Goal: Check status: Check status

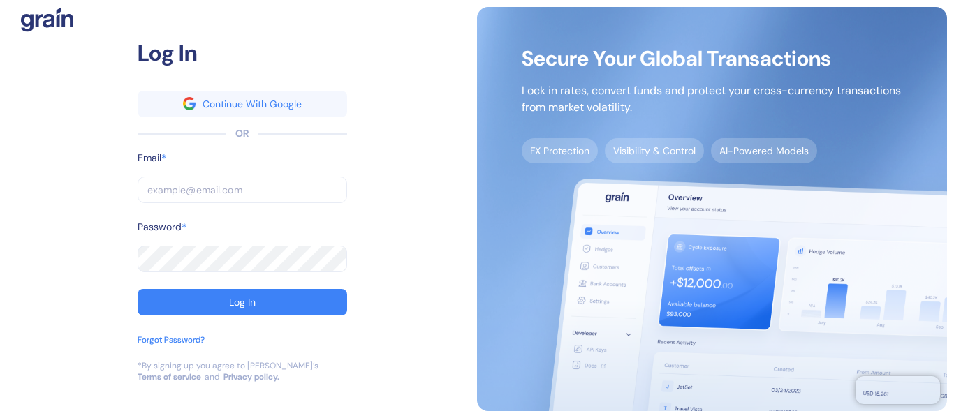
click at [210, 192] on input "text" at bounding box center [242, 190] width 209 height 27
paste input "[EMAIL_ADDRESS][DOMAIN_NAME]"
type input "[EMAIL_ADDRESS][DOMAIN_NAME]"
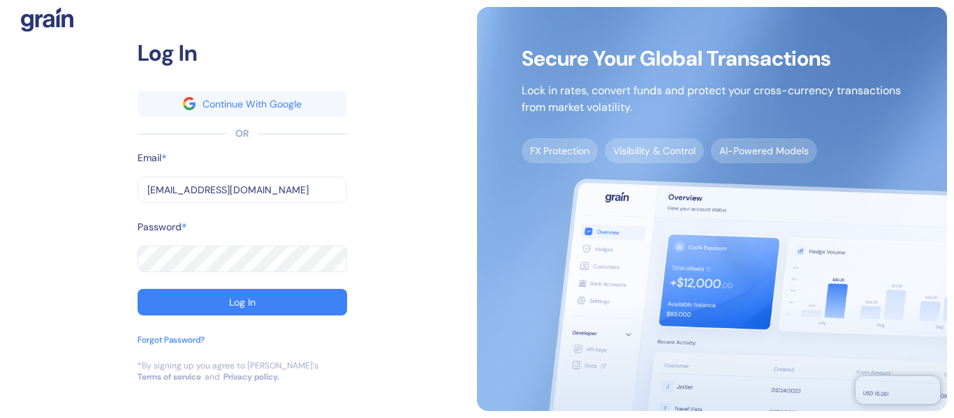
click at [242, 300] on div "Log In" at bounding box center [242, 302] width 27 height 10
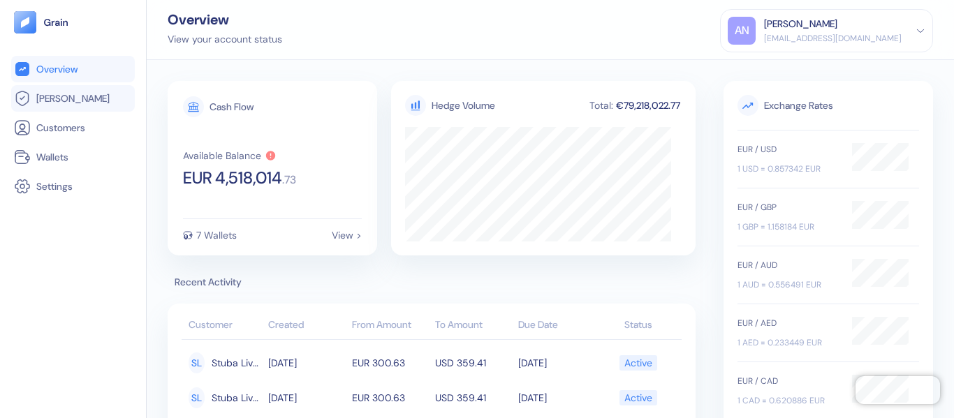
click at [77, 106] on link "[PERSON_NAME]" at bounding box center [73, 98] width 118 height 17
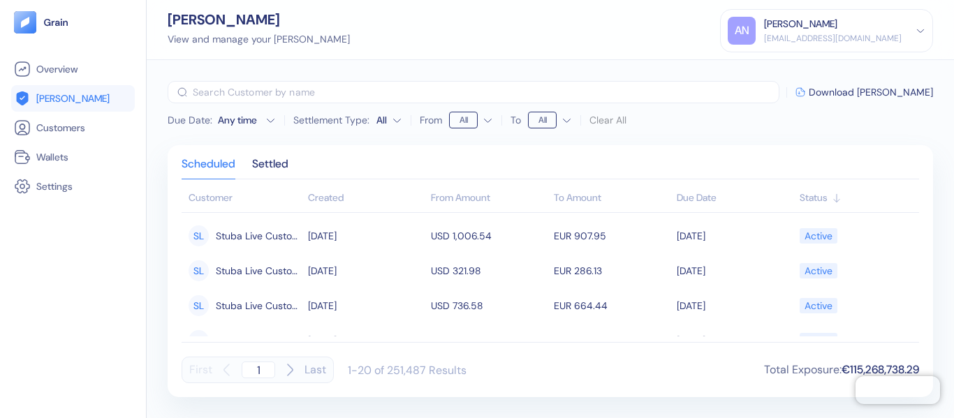
click at [398, 121] on html "Pingdom Check: App Online Overview [PERSON_NAME] Customers Wallets Settings [PE…" at bounding box center [477, 209] width 954 height 418
click at [270, 119] on icon "button" at bounding box center [270, 120] width 10 height 10
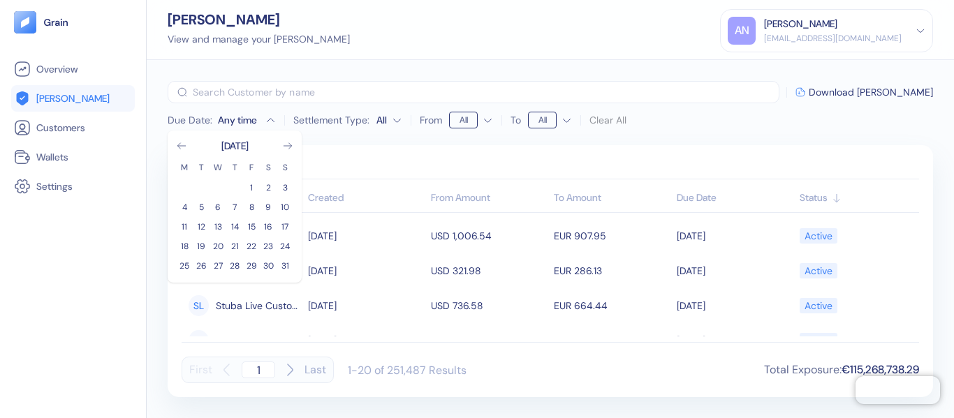
click at [270, 119] on icon "button" at bounding box center [270, 119] width 7 height 3
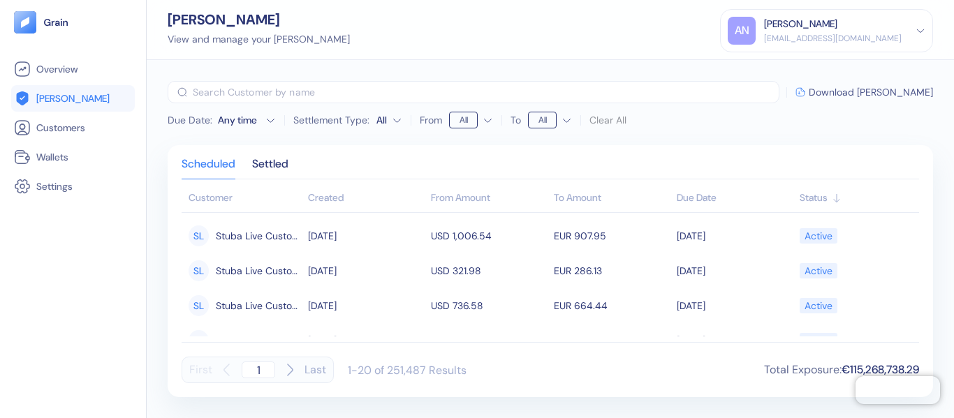
click at [863, 92] on span "Download [PERSON_NAME]" at bounding box center [871, 92] width 124 height 10
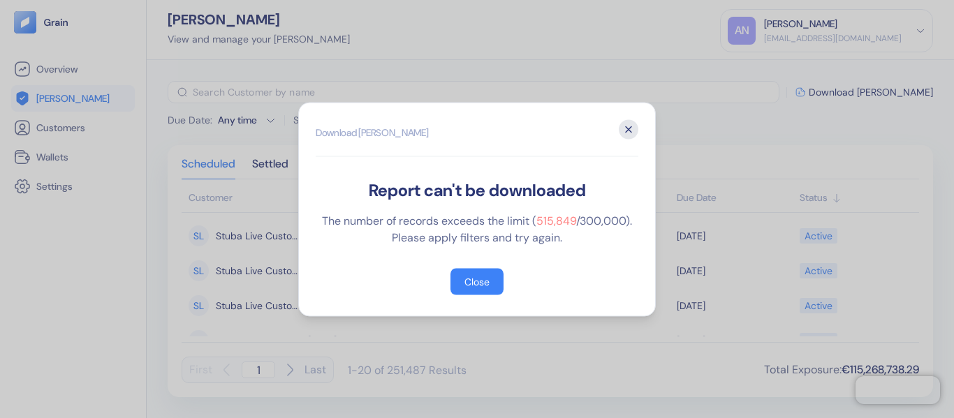
click at [624, 133] on icon "button" at bounding box center [629, 129] width 20 height 20
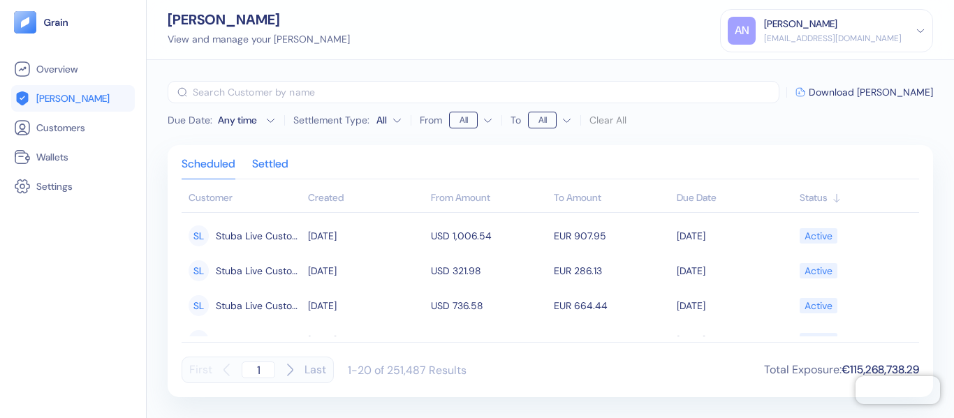
click at [284, 168] on div "Settled" at bounding box center [270, 169] width 36 height 20
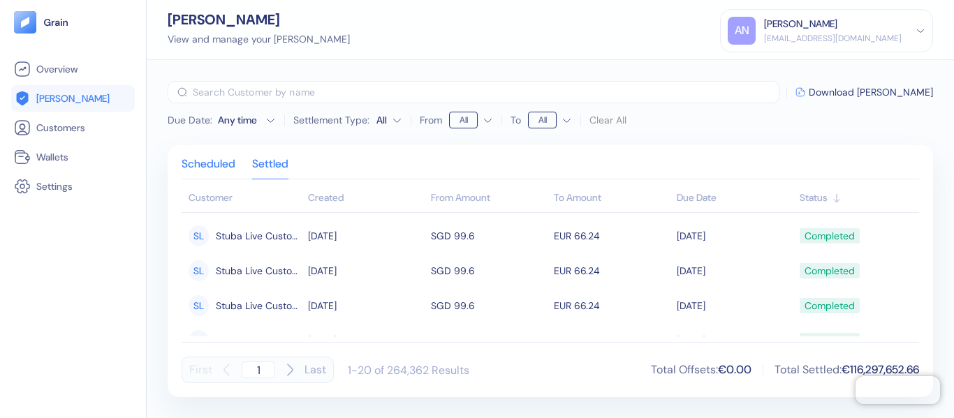
click at [195, 166] on div "Scheduled" at bounding box center [209, 169] width 54 height 20
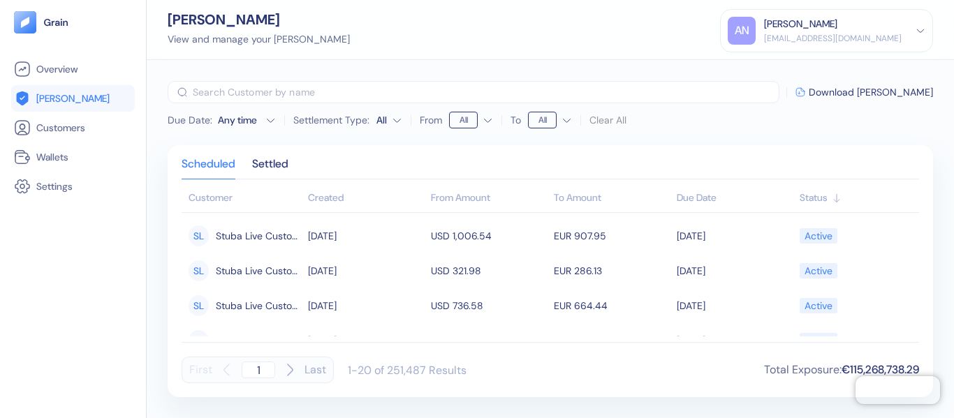
click at [272, 121] on icon "button" at bounding box center [270, 120] width 10 height 10
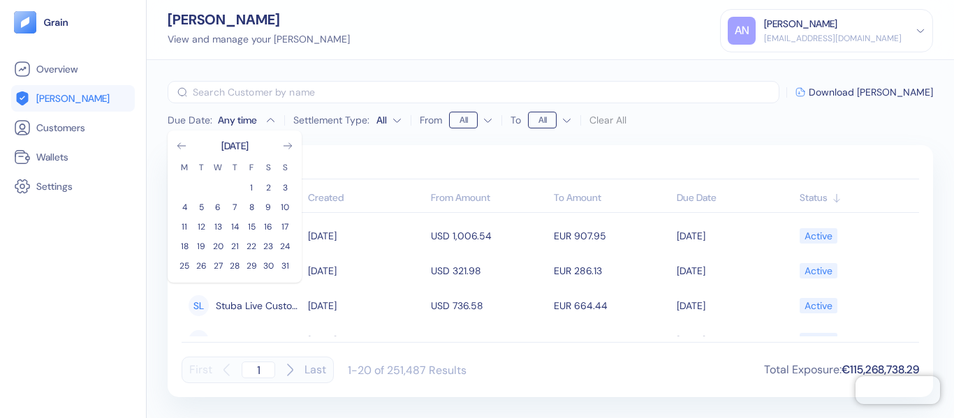
click at [272, 121] on icon "button" at bounding box center [270, 120] width 10 height 10
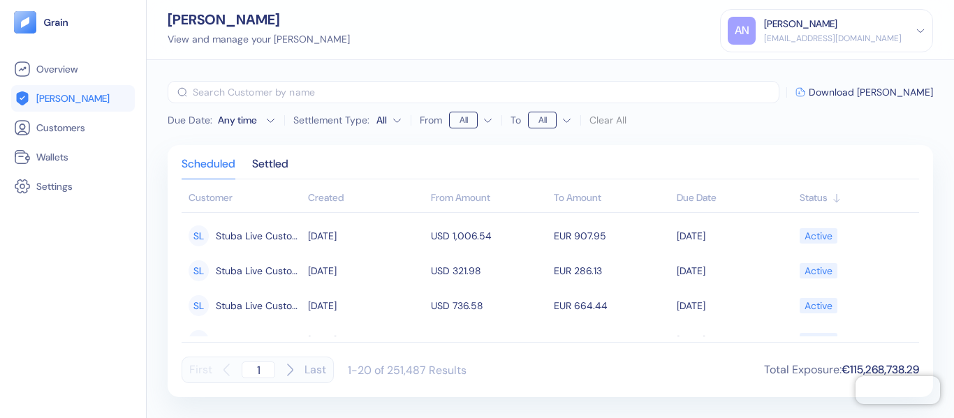
click at [400, 119] on html "Pingdom Check: App Online Overview [PERSON_NAME] Customers Wallets Settings [PE…" at bounding box center [477, 209] width 954 height 418
click at [487, 120] on html "Pingdom Check: App Online Overview [PERSON_NAME] Customers Wallets Settings [PE…" at bounding box center [477, 209] width 954 height 418
click at [491, 120] on html "Pingdom Check: App Online Overview [PERSON_NAME] Customers Wallets Settings [PE…" at bounding box center [477, 209] width 954 height 418
click at [272, 120] on html "Pingdom Check: App Online Overview [PERSON_NAME] Customers Wallets Settings [PE…" at bounding box center [477, 209] width 954 height 418
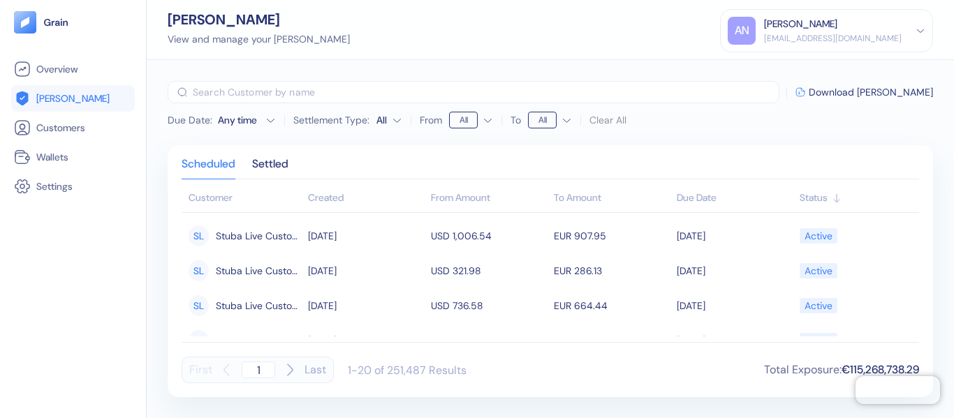
click at [272, 120] on icon "button" at bounding box center [270, 120] width 7 height 3
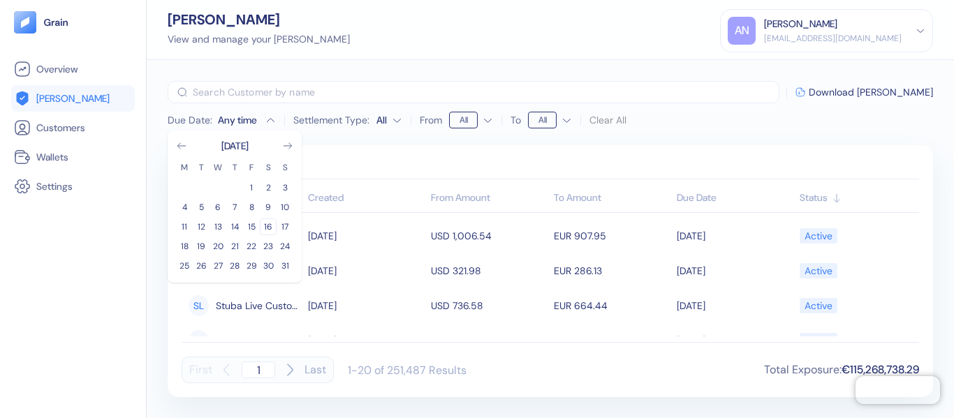
click at [263, 225] on button "16" at bounding box center [268, 227] width 17 height 17
click at [267, 122] on icon "button" at bounding box center [270, 120] width 10 height 10
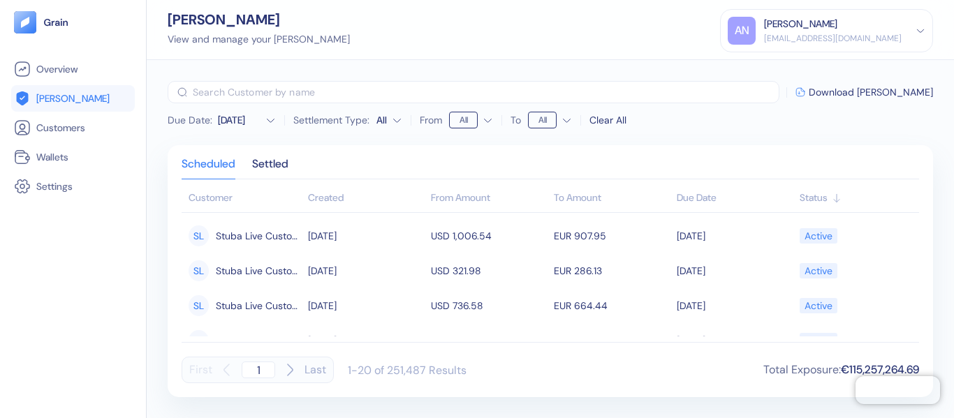
click at [614, 119] on div "Clear All" at bounding box center [607, 120] width 37 height 15
click at [565, 119] on html "Pingdom Check: App Online Overview [PERSON_NAME] Customers Wallets Settings [PE…" at bounding box center [477, 209] width 954 height 418
click at [698, 131] on html "Pingdom Check: App Online Overview [PERSON_NAME] Customers Wallets Settings [PE…" at bounding box center [477, 209] width 954 height 418
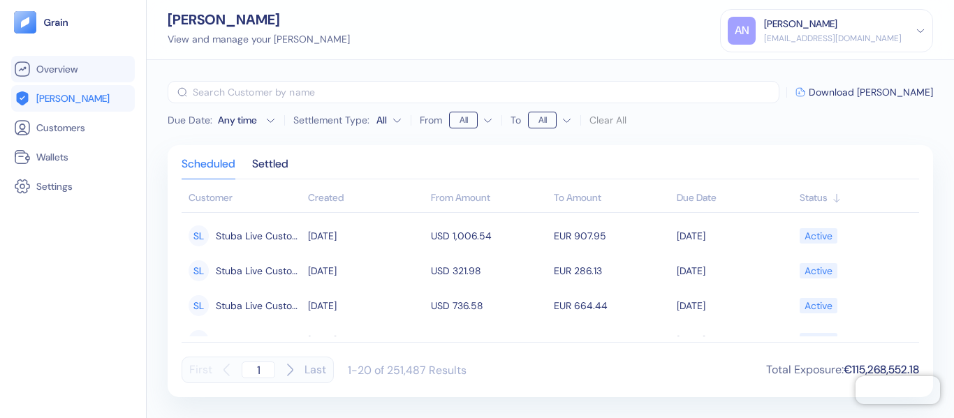
click at [73, 71] on span "Overview" at bounding box center [56, 69] width 41 height 14
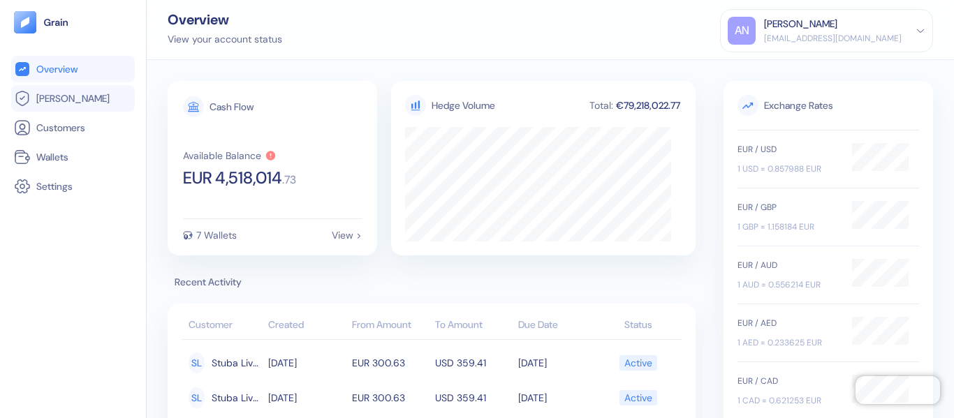
click at [73, 98] on link "[PERSON_NAME]" at bounding box center [73, 98] width 118 height 17
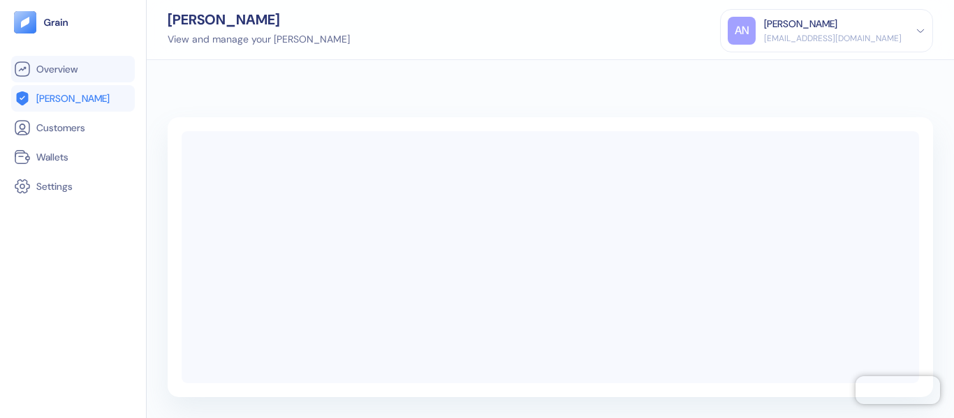
click at [75, 72] on span "Overview" at bounding box center [56, 69] width 41 height 14
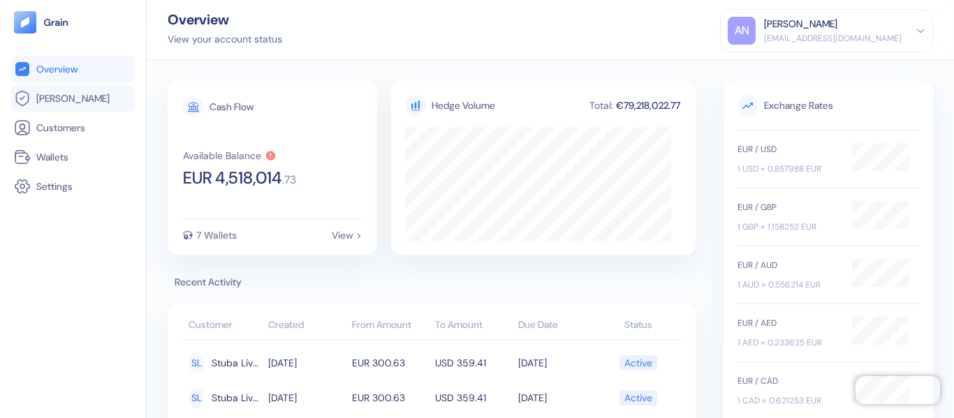
click at [77, 100] on link "[PERSON_NAME]" at bounding box center [73, 98] width 118 height 17
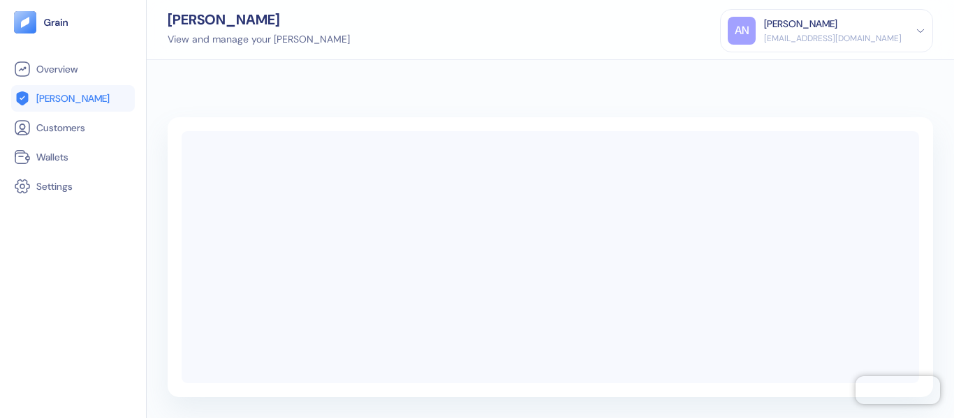
click at [64, 102] on span "[PERSON_NAME]" at bounding box center [72, 98] width 73 height 14
